Goal: Use online tool/utility: Utilize a website feature to perform a specific function

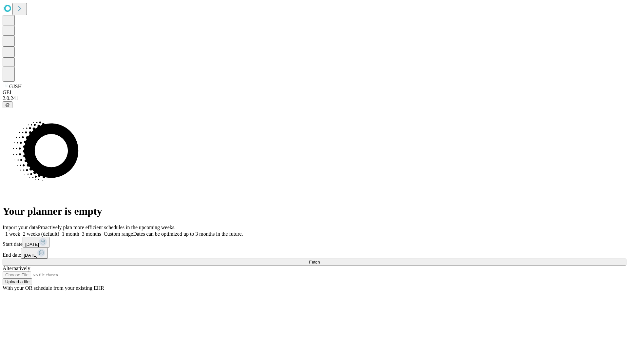
click at [320, 259] on span "Fetch" at bounding box center [314, 261] width 11 height 5
